Goal: Transaction & Acquisition: Book appointment/travel/reservation

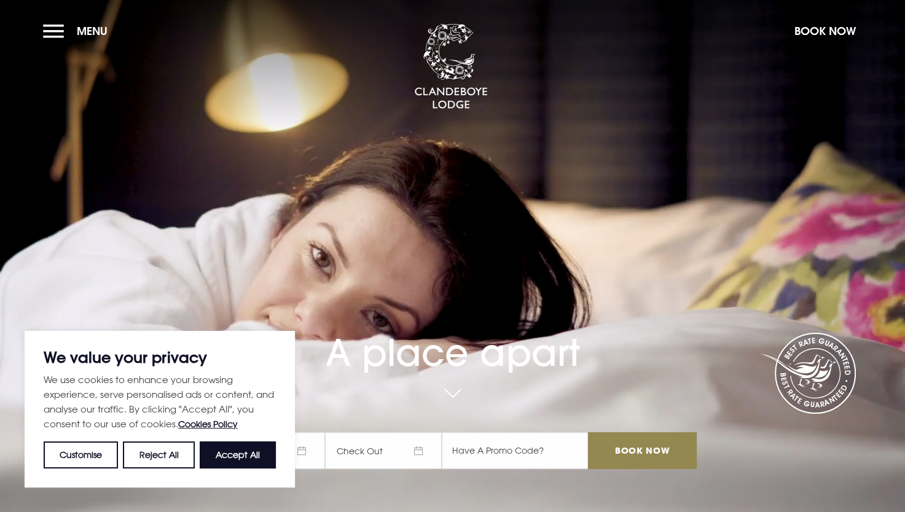
click at [83, 34] on span "Menu" at bounding box center [92, 31] width 31 height 14
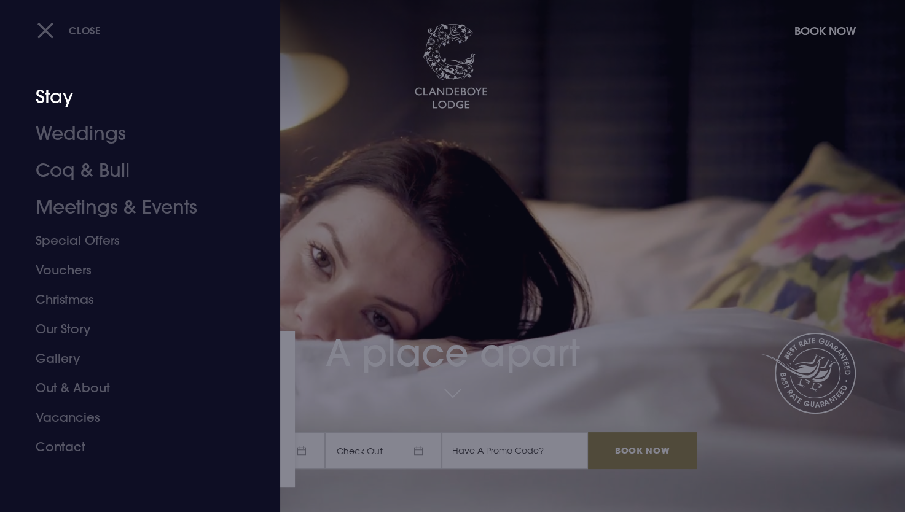
click at [59, 100] on link "Stay" at bounding box center [133, 97] width 194 height 37
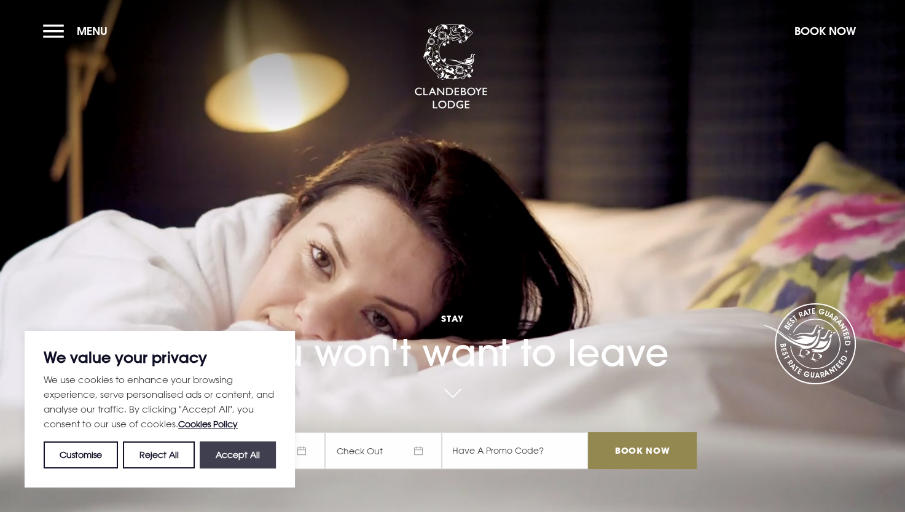
click at [233, 451] on button "Accept All" at bounding box center [238, 455] width 76 height 27
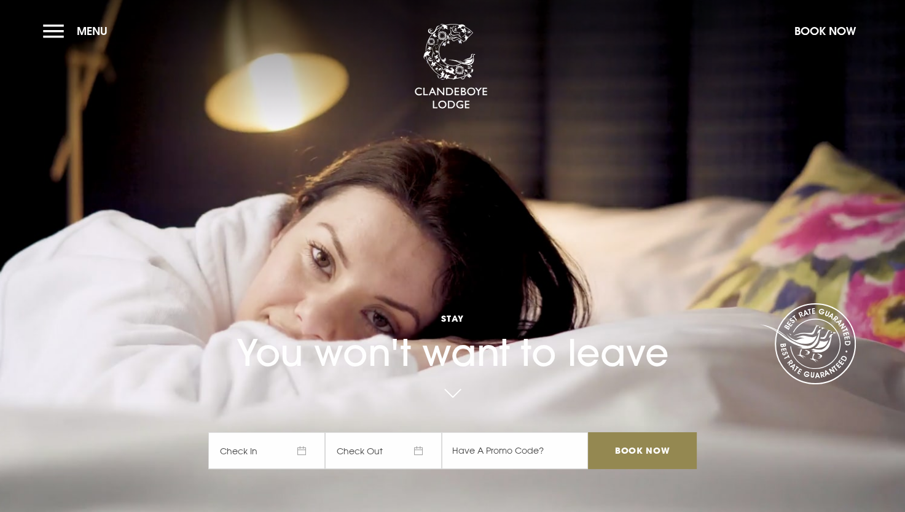
checkbox input "true"
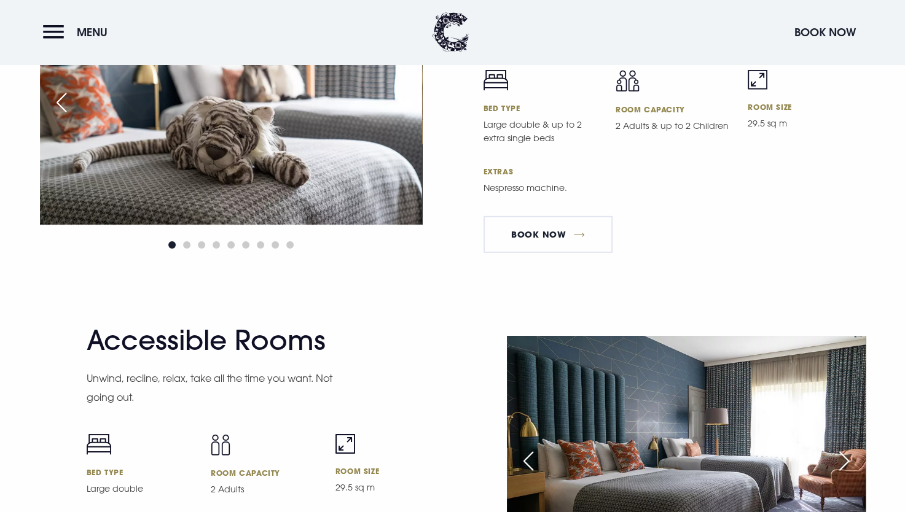
scroll to position [3777, 0]
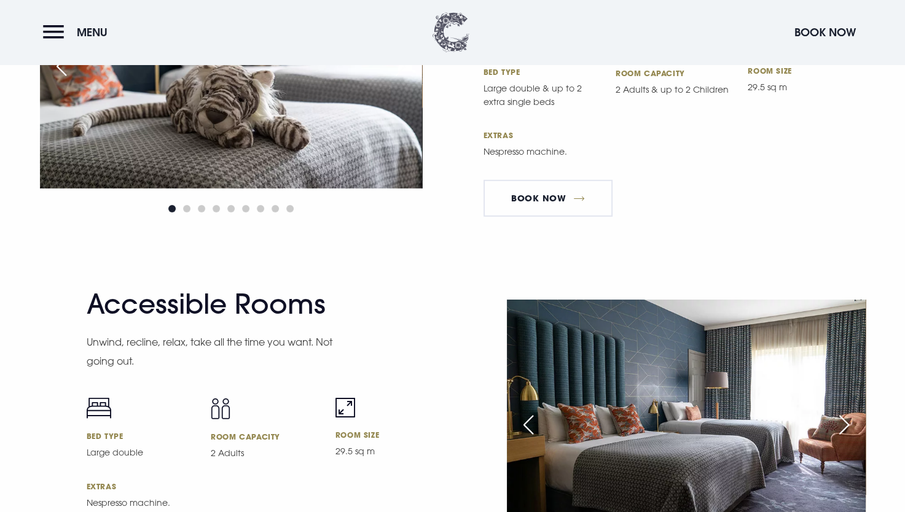
drag, startPoint x: 904, startPoint y: 339, endPoint x: 453, endPoint y: 34, distance: 545.0
click at [453, 34] on img at bounding box center [450, 32] width 37 height 40
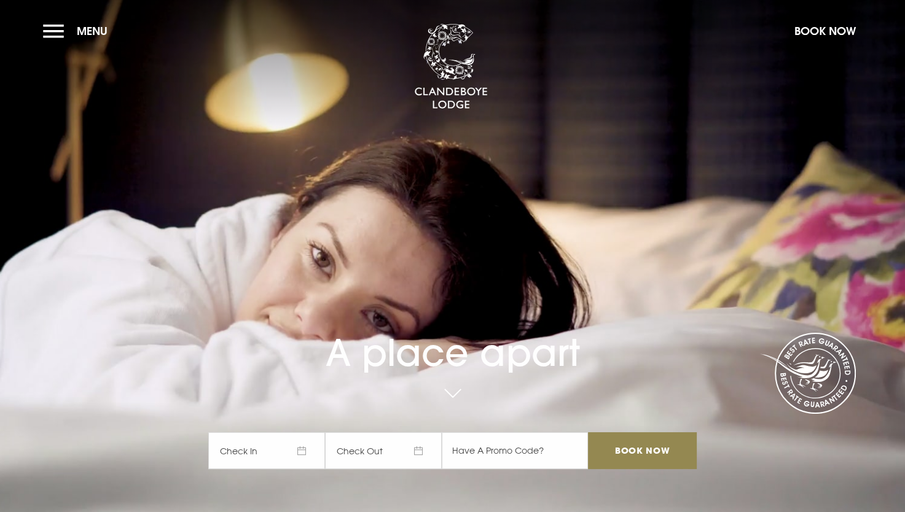
click at [316, 455] on span "Check In" at bounding box center [266, 450] width 117 height 37
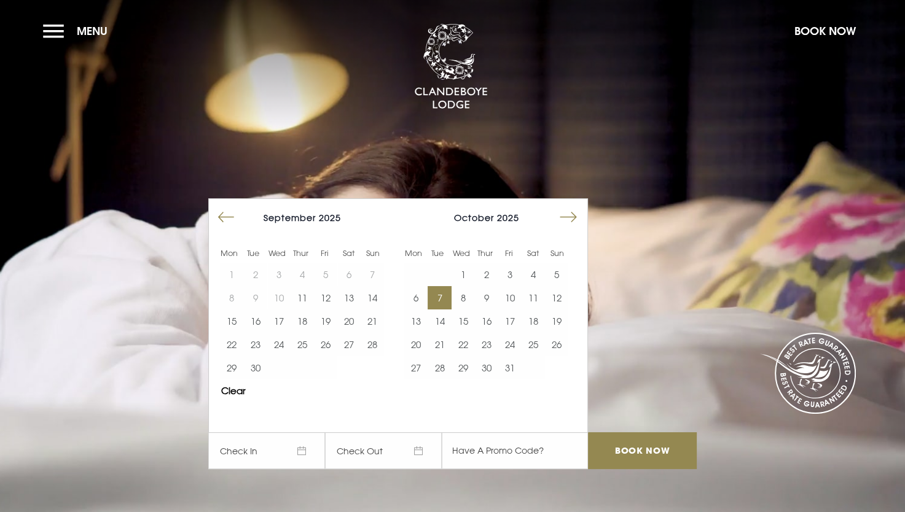
click at [439, 296] on button "7" at bounding box center [438, 297] width 23 height 23
click at [461, 297] on button "8" at bounding box center [462, 297] width 23 height 23
click at [631, 455] on input "Book Now" at bounding box center [642, 450] width 108 height 37
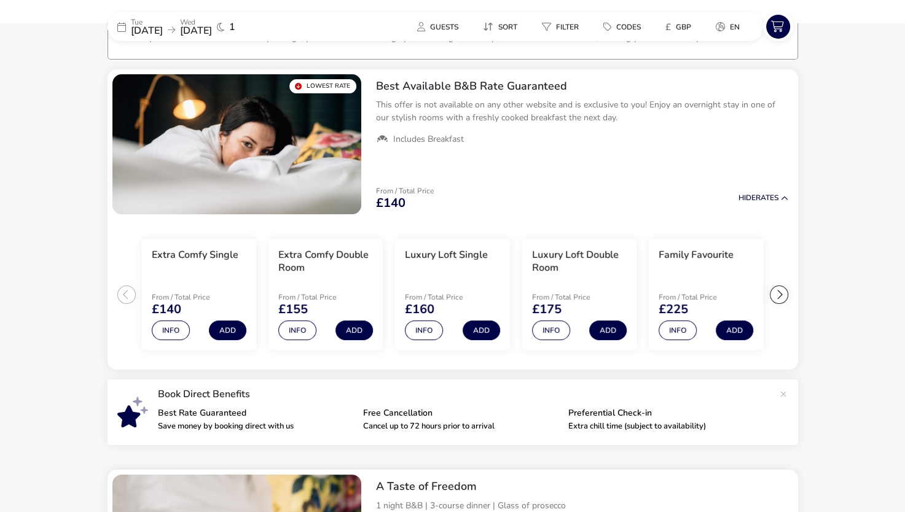
scroll to position [96, 0]
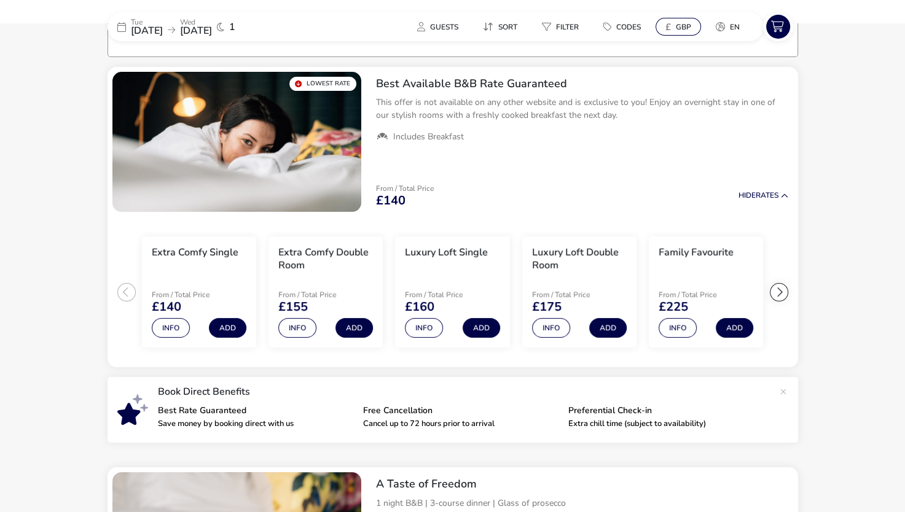
click at [685, 22] on span "GBP" at bounding box center [683, 27] width 15 height 10
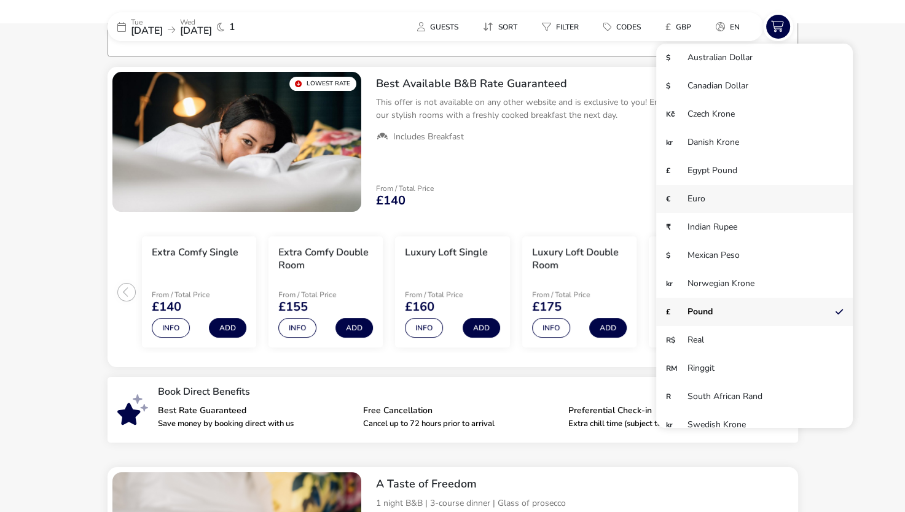
click at [692, 198] on li "€ Euro" at bounding box center [754, 199] width 197 height 28
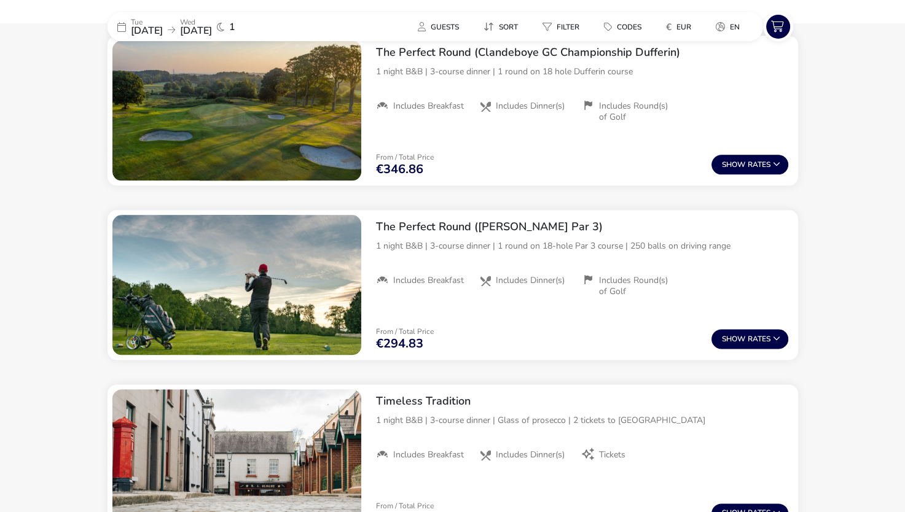
scroll to position [1405, 0]
